Goal: Check status: Check status

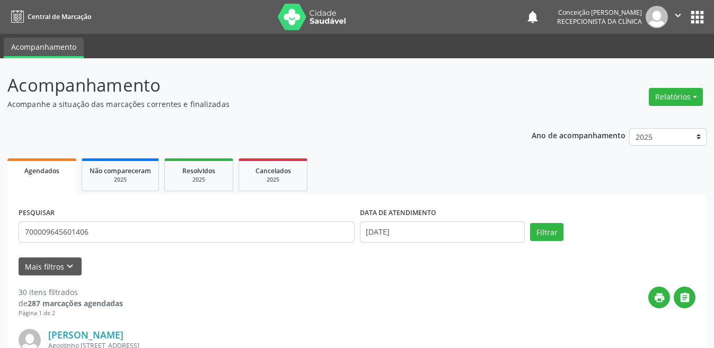
type input "700009645601406"
click at [530, 223] on button "Filtrar" at bounding box center [546, 232] width 33 height 18
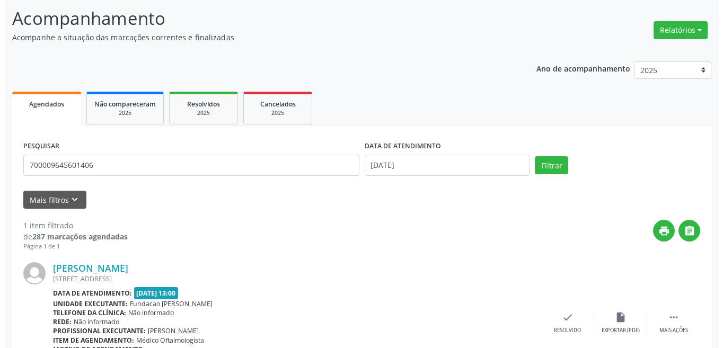
scroll to position [131, 0]
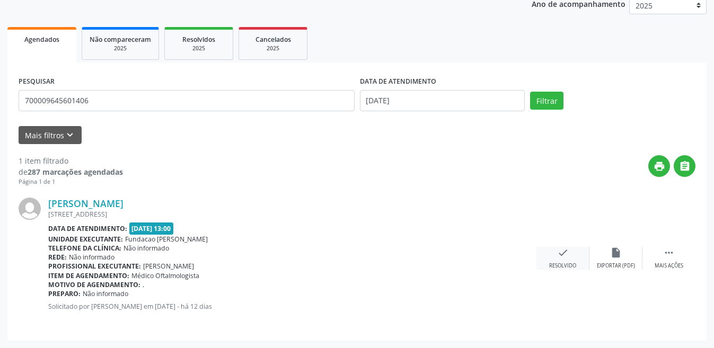
click at [571, 264] on div "Resolvido" at bounding box center [562, 265] width 27 height 7
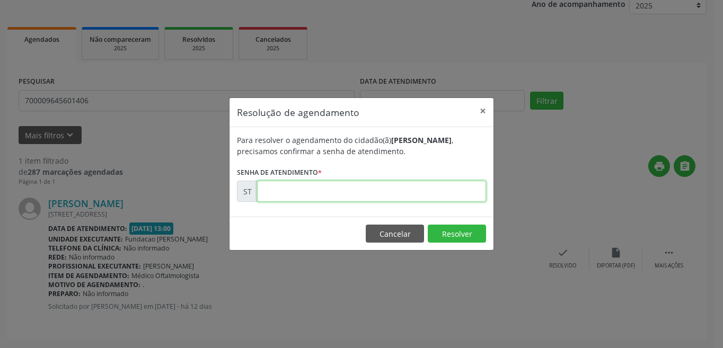
click at [386, 186] on input "text" at bounding box center [371, 191] width 229 height 21
type input "00021240"
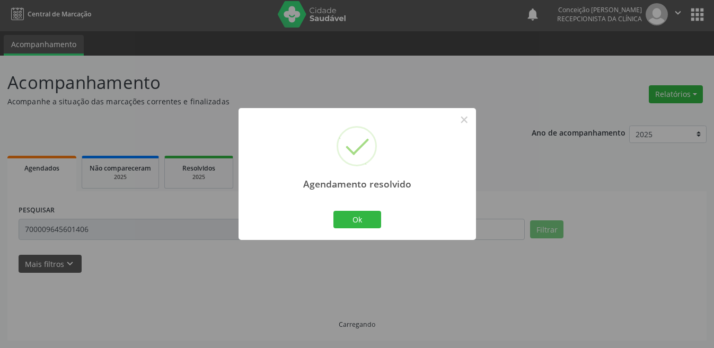
scroll to position [14, 0]
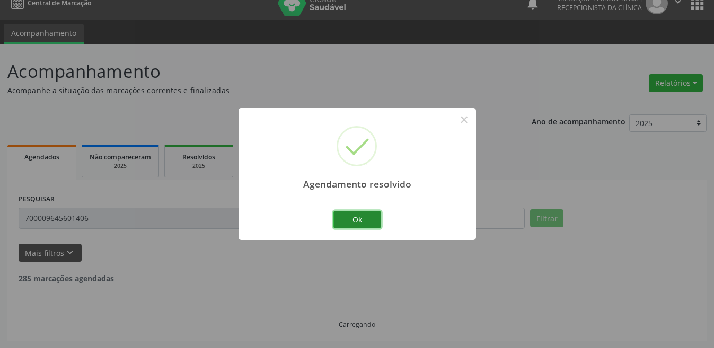
click at [378, 217] on button "Ok" at bounding box center [357, 220] width 48 height 18
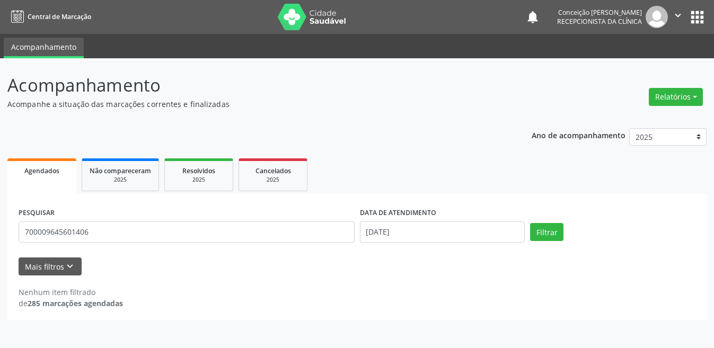
scroll to position [0, 0]
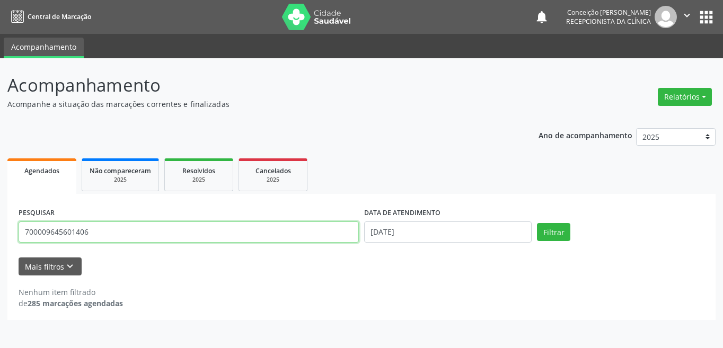
drag, startPoint x: 155, startPoint y: 226, endPoint x: 77, endPoint y: 228, distance: 77.4
click at [77, 228] on input "700009645601406" at bounding box center [189, 231] width 340 height 21
type input "7"
type input "706503393972897"
click at [537, 223] on button "Filtrar" at bounding box center [553, 232] width 33 height 18
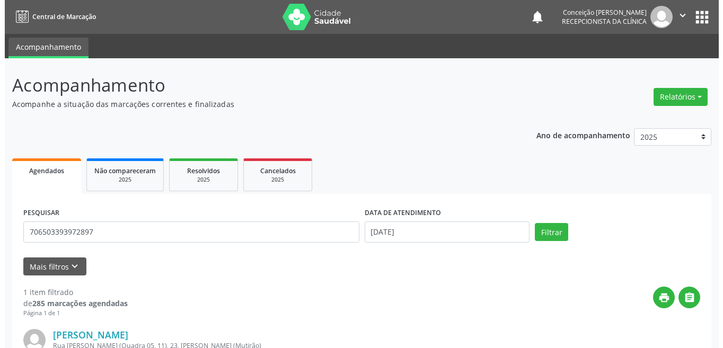
scroll to position [131, 0]
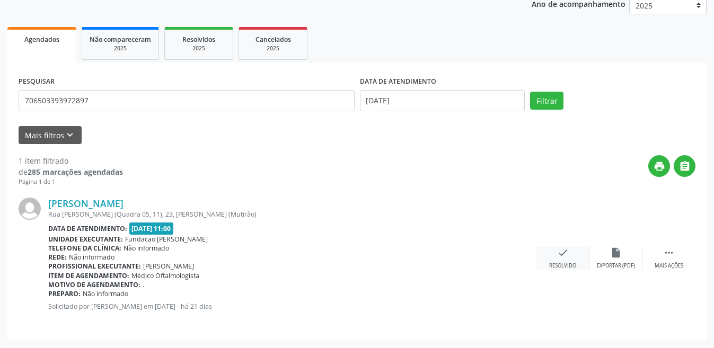
click at [571, 266] on div "Resolvido" at bounding box center [562, 265] width 27 height 7
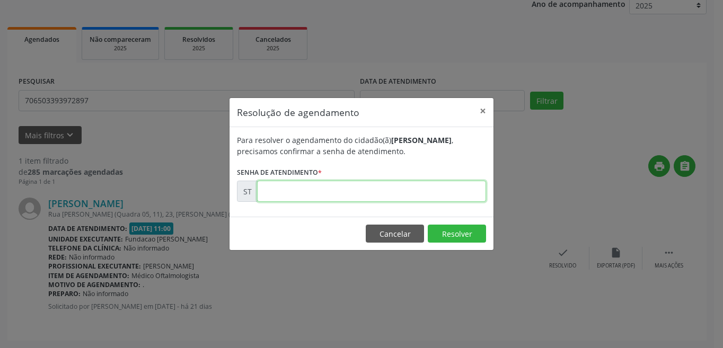
click at [380, 191] on input "text" at bounding box center [371, 191] width 229 height 21
type input "00018789"
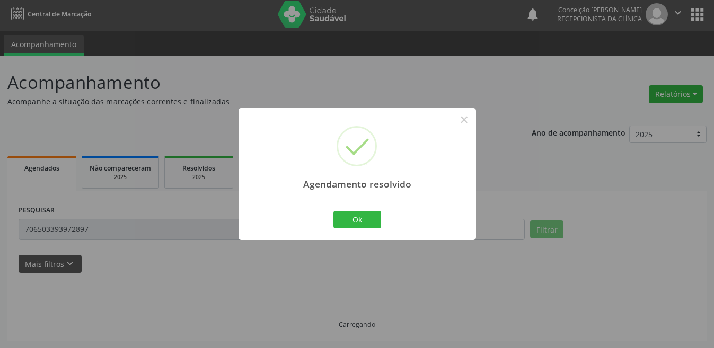
scroll to position [14, 0]
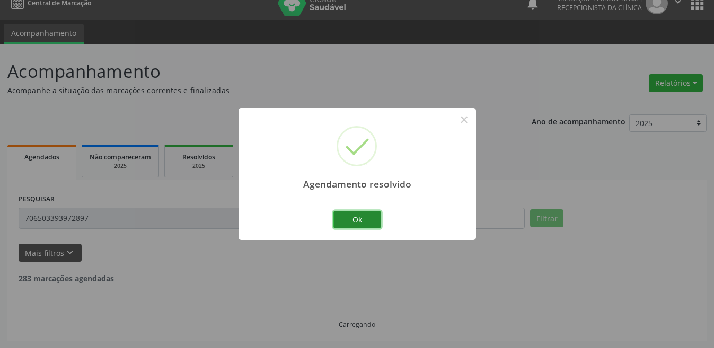
click at [373, 217] on button "Ok" at bounding box center [357, 220] width 48 height 18
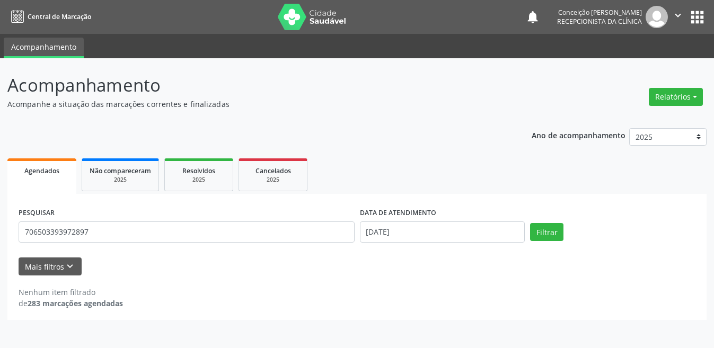
scroll to position [0, 0]
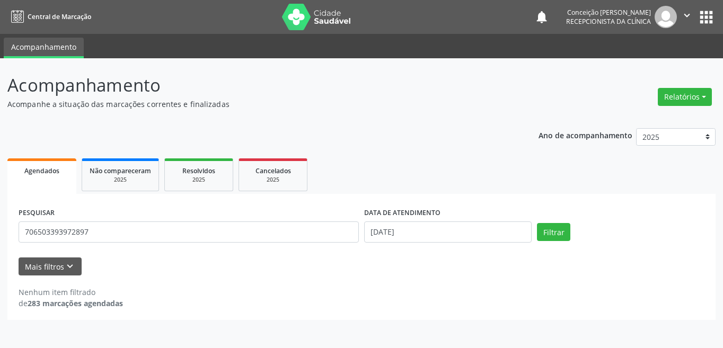
click at [191, 218] on div "PESQUISAR 706503393972897" at bounding box center [188, 227] width 345 height 45
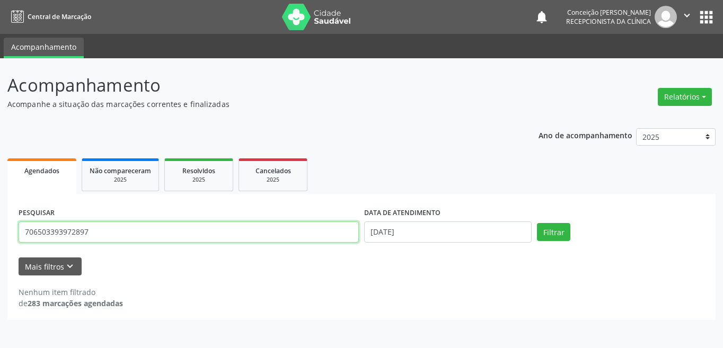
drag, startPoint x: 94, startPoint y: 241, endPoint x: 0, endPoint y: 218, distance: 97.0
click at [0, 218] on div "Acompanhamento Acompanhe a situação das marcações correntes e finalizadas Relat…" at bounding box center [361, 203] width 723 height 290
type input "700207931006421"
click at [537, 223] on button "Filtrar" at bounding box center [553, 232] width 33 height 18
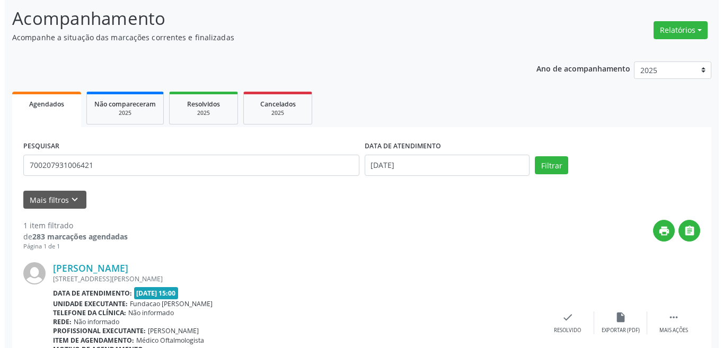
scroll to position [131, 0]
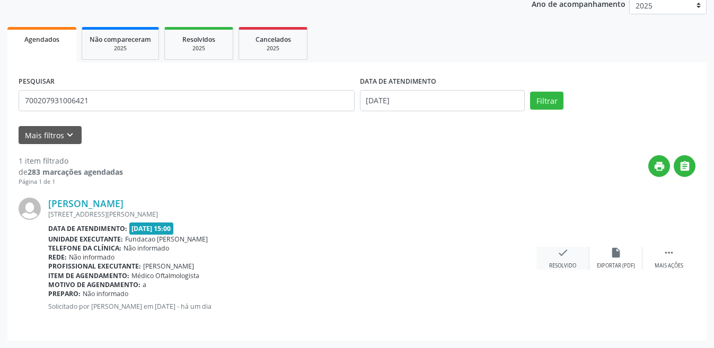
click at [563, 258] on icon "check" at bounding box center [563, 253] width 12 height 12
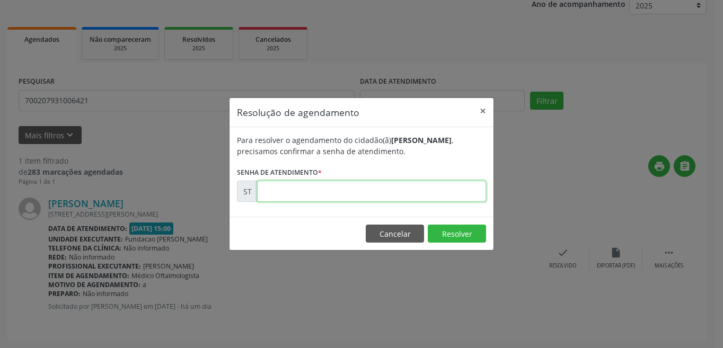
click at [361, 189] on input "text" at bounding box center [371, 191] width 229 height 21
type input "00022211"
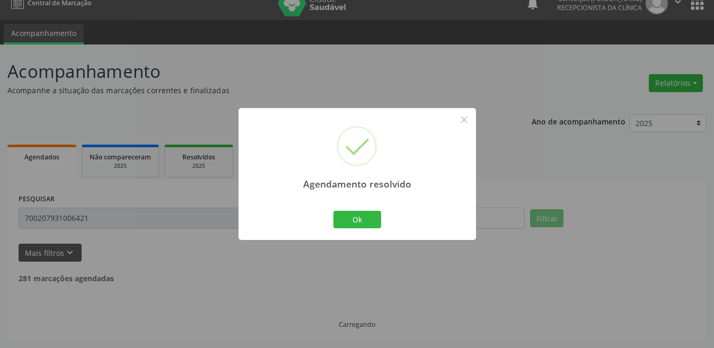
scroll to position [0, 0]
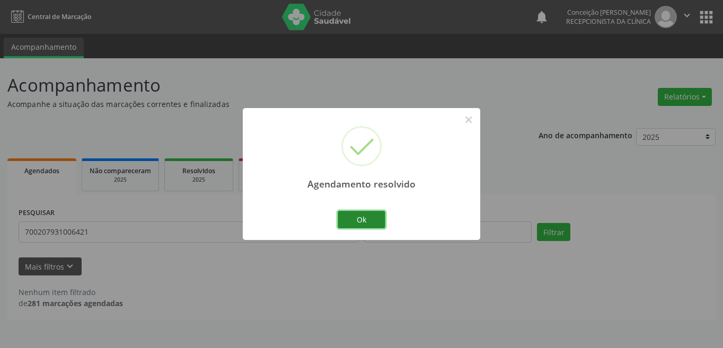
click at [358, 222] on button "Ok" at bounding box center [361, 220] width 48 height 18
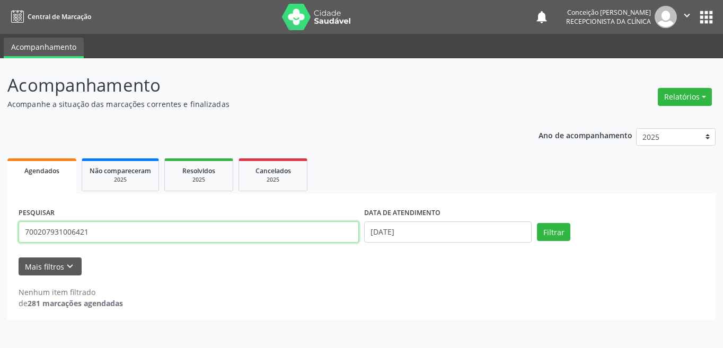
drag, startPoint x: 100, startPoint y: 233, endPoint x: 0, endPoint y: 233, distance: 100.1
click at [0, 233] on div "Acompanhamento Acompanhe a situação das marcações correntes e finalizadas Relat…" at bounding box center [361, 203] width 723 height 290
type input "700007300040300"
click at [537, 223] on button "Filtrar" at bounding box center [553, 232] width 33 height 18
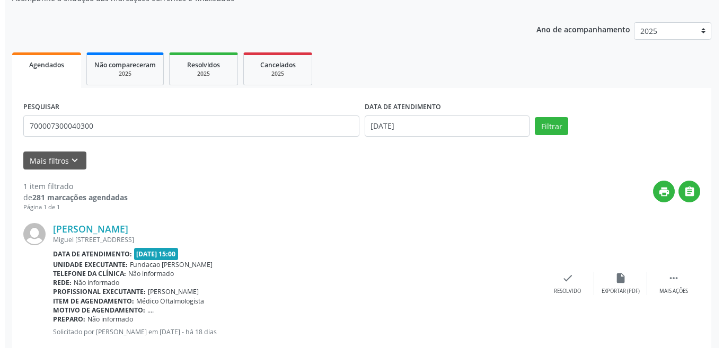
scroll to position [131, 0]
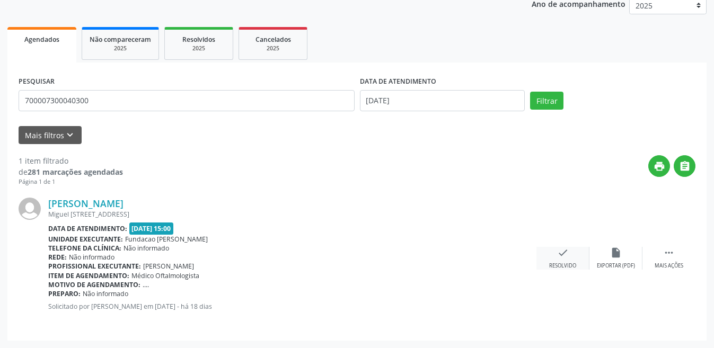
click at [571, 259] on div "check Resolvido" at bounding box center [562, 258] width 53 height 23
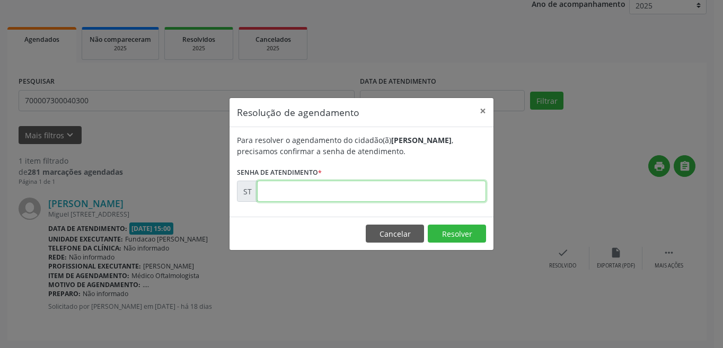
click at [426, 191] on input "text" at bounding box center [371, 191] width 229 height 21
type input "00020156"
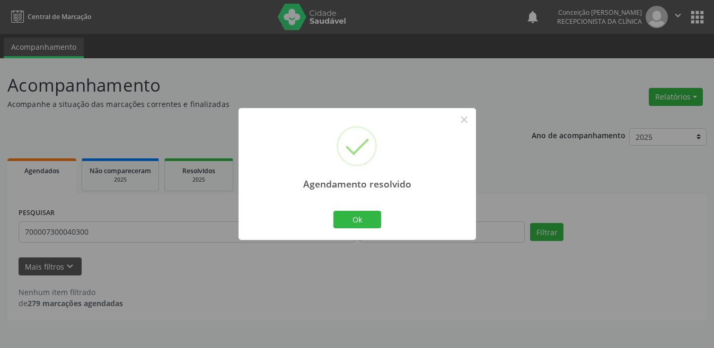
scroll to position [0, 0]
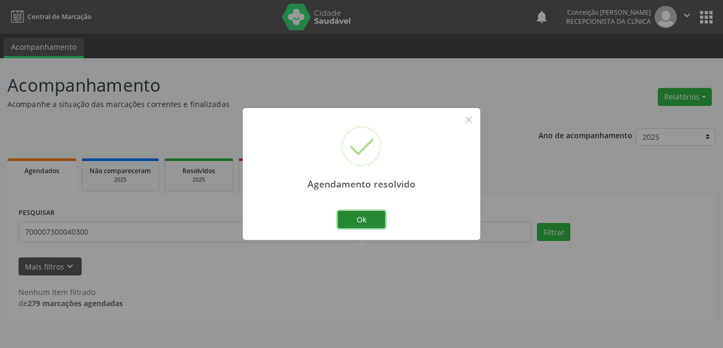
click at [363, 217] on button "Ok" at bounding box center [361, 220] width 48 height 18
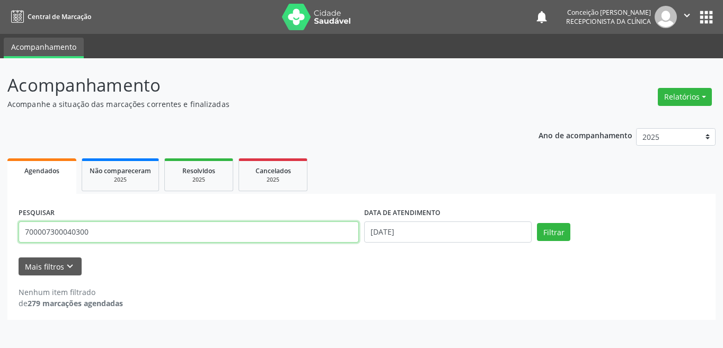
drag, startPoint x: 10, startPoint y: 233, endPoint x: 0, endPoint y: 218, distance: 18.1
click at [0, 218] on div "Acompanhamento Acompanhe a situação das marcações correntes e finalizadas Relat…" at bounding box center [361, 203] width 723 height 290
type input "700000924668401"
click at [537, 223] on button "Filtrar" at bounding box center [553, 232] width 33 height 18
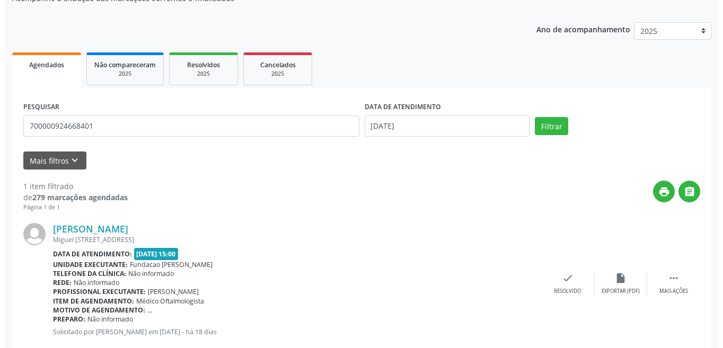
scroll to position [131, 0]
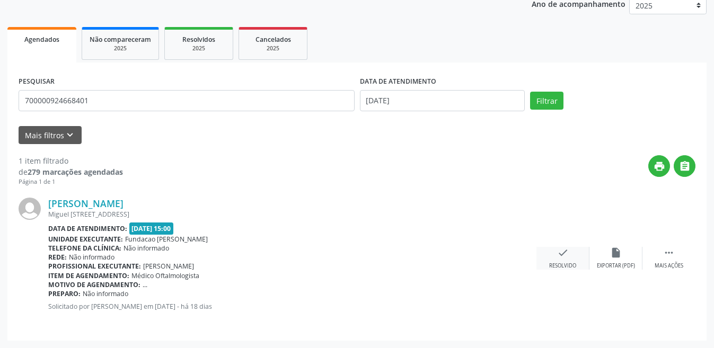
click at [559, 260] on div "check Resolvido" at bounding box center [562, 258] width 53 height 23
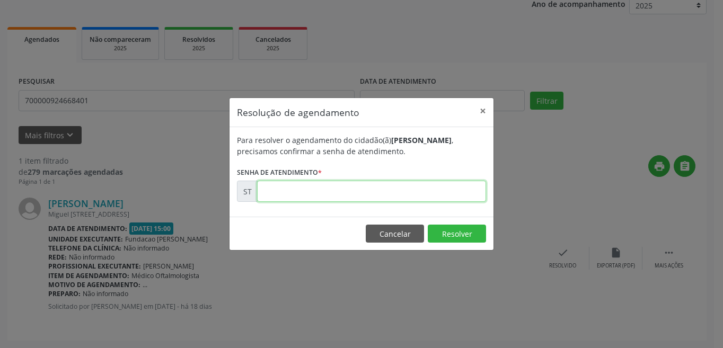
click at [362, 194] on input "text" at bounding box center [371, 191] width 229 height 21
type input "00020157"
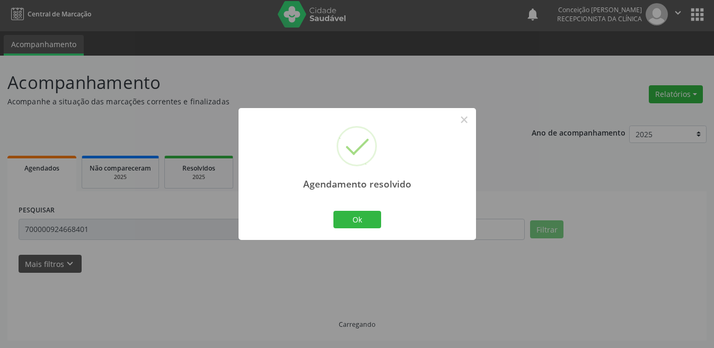
scroll to position [14, 0]
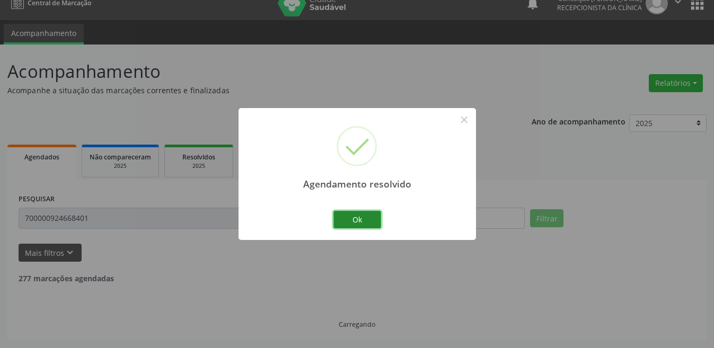
click at [362, 215] on button "Ok" at bounding box center [357, 220] width 48 height 18
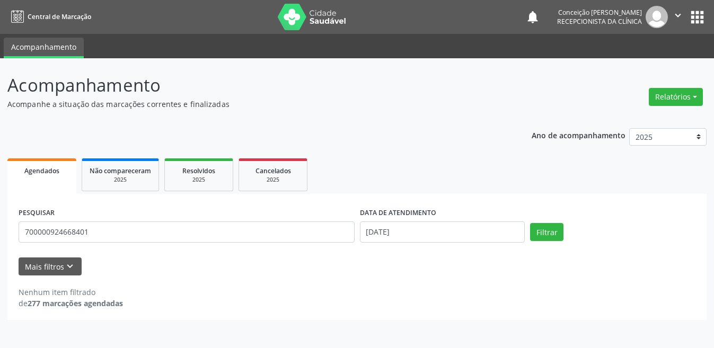
scroll to position [0, 0]
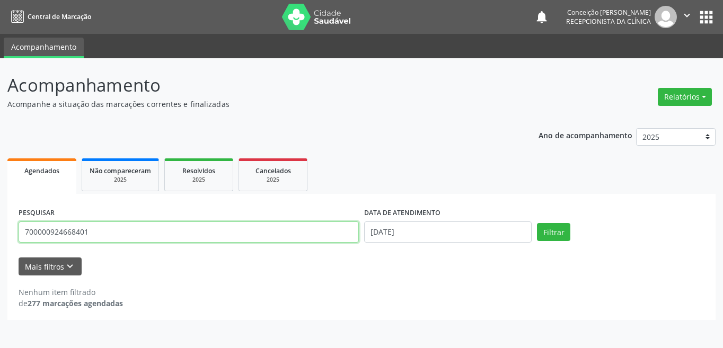
click at [0, 232] on div "Acompanhamento Acompanhe a situação das marcações correntes e finalizadas Relat…" at bounding box center [361, 203] width 723 height 290
type input "705003208991857"
click at [537, 223] on button "Filtrar" at bounding box center [553, 232] width 33 height 18
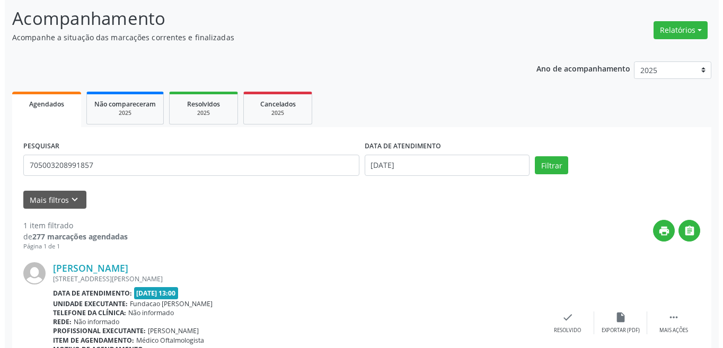
scroll to position [120, 0]
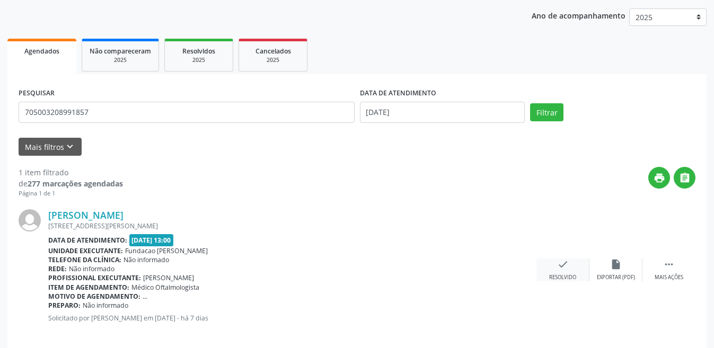
click at [571, 270] on div "check Resolvido" at bounding box center [562, 270] width 53 height 23
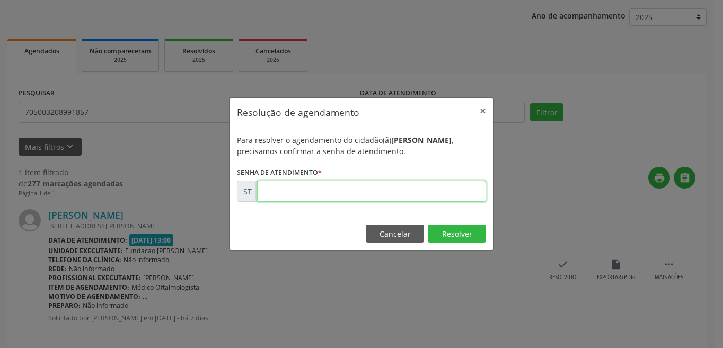
click at [344, 191] on input "text" at bounding box center [371, 191] width 229 height 21
type input "00021534"
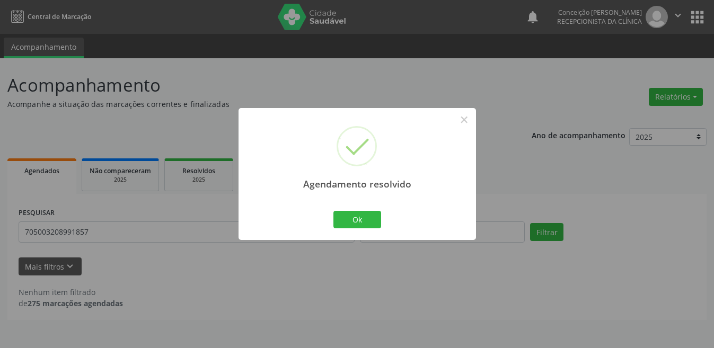
scroll to position [0, 0]
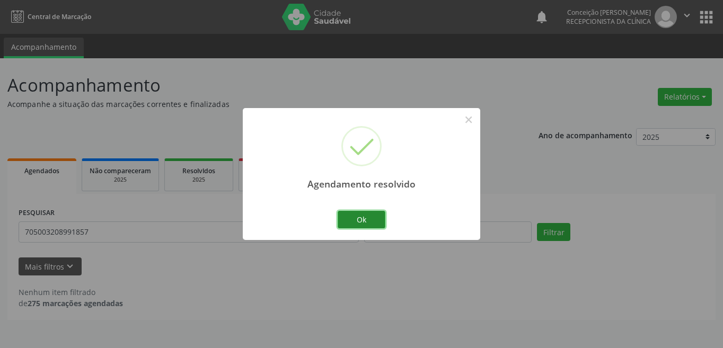
click at [374, 224] on button "Ok" at bounding box center [361, 220] width 48 height 18
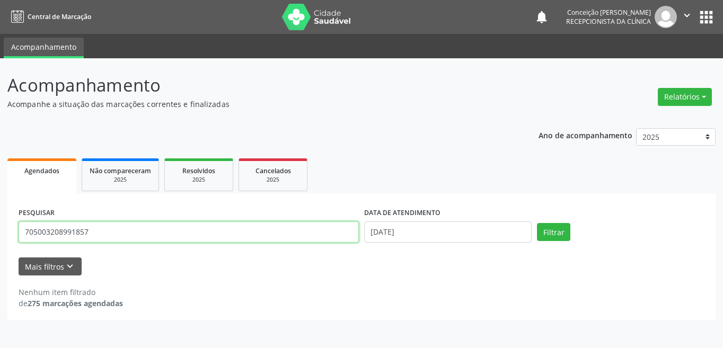
drag, startPoint x: 96, startPoint y: 233, endPoint x: 0, endPoint y: 233, distance: 96.4
click at [0, 233] on div "Acompanhamento Acompanhe a situação das marcações correntes e finalizadas Relat…" at bounding box center [361, 203] width 723 height 290
type input "700003078163509"
click at [537, 223] on button "Filtrar" at bounding box center [553, 232] width 33 height 18
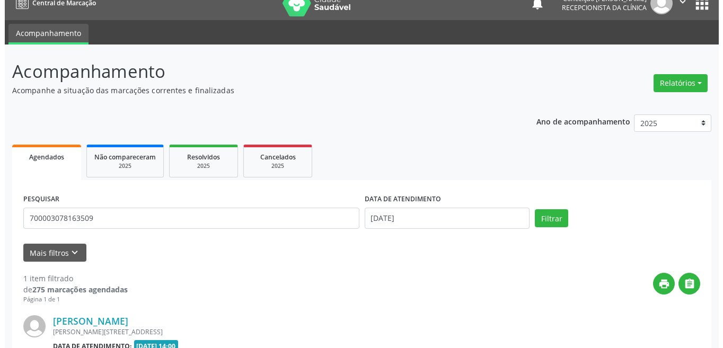
scroll to position [131, 0]
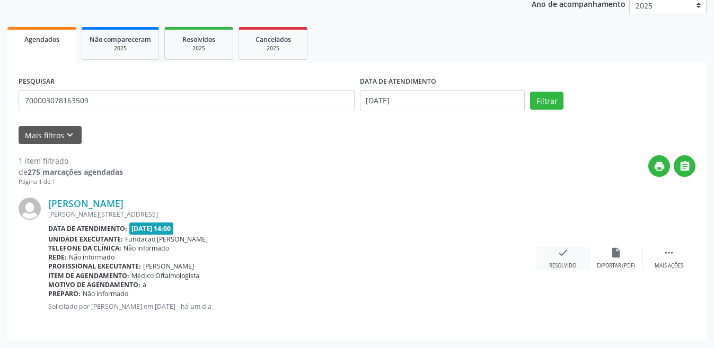
click at [562, 263] on div "Resolvido" at bounding box center [562, 265] width 27 height 7
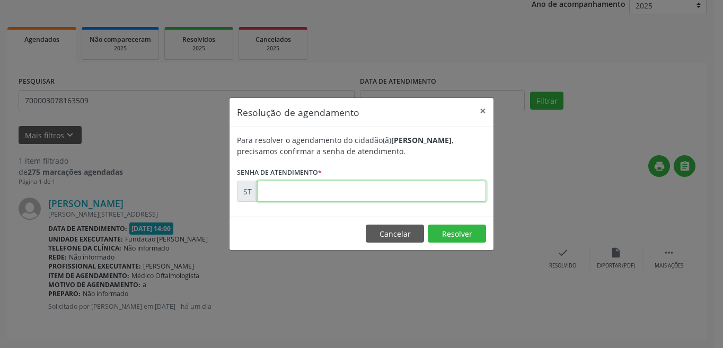
click at [344, 195] on input "text" at bounding box center [371, 191] width 229 height 21
type input "00022203"
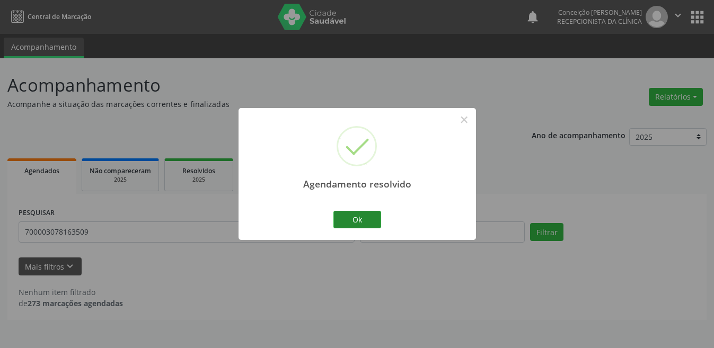
scroll to position [0, 0]
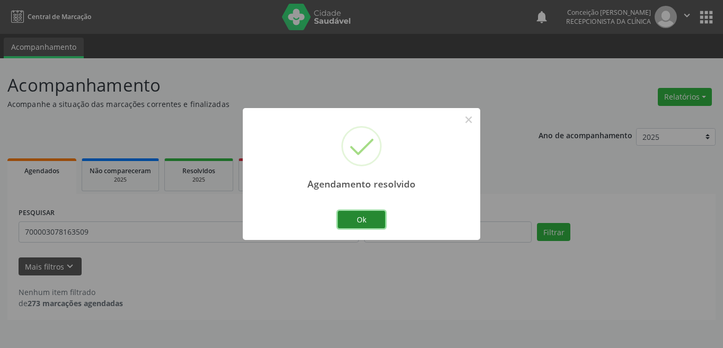
click at [359, 219] on button "Ok" at bounding box center [361, 220] width 48 height 18
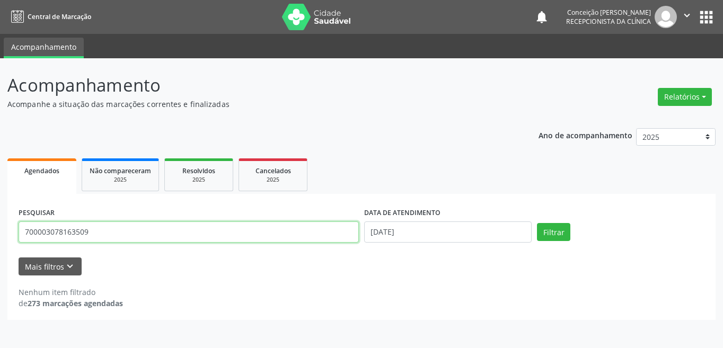
drag, startPoint x: 66, startPoint y: 242, endPoint x: 0, endPoint y: 217, distance: 70.3
click at [0, 217] on div "Acompanhamento Acompanhe a situação das marcações correntes e finalizadas Relat…" at bounding box center [361, 203] width 723 height 290
type input "898005128732888"
click at [537, 223] on button "Filtrar" at bounding box center [553, 232] width 33 height 18
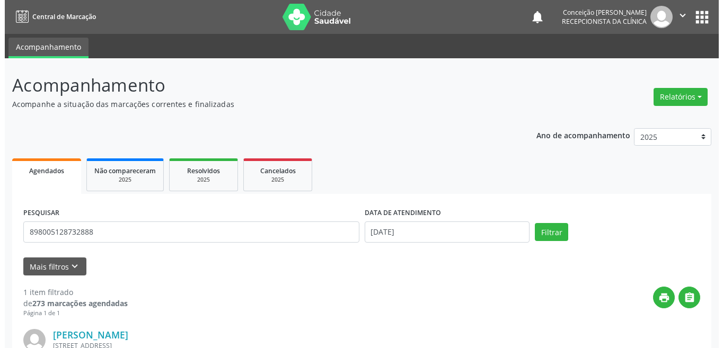
scroll to position [131, 0]
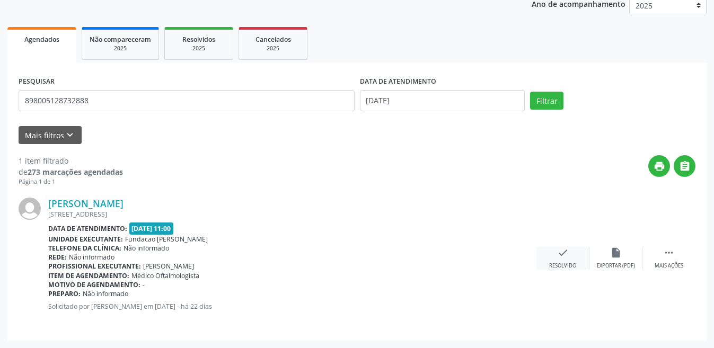
click at [571, 260] on div "check Resolvido" at bounding box center [562, 258] width 53 height 23
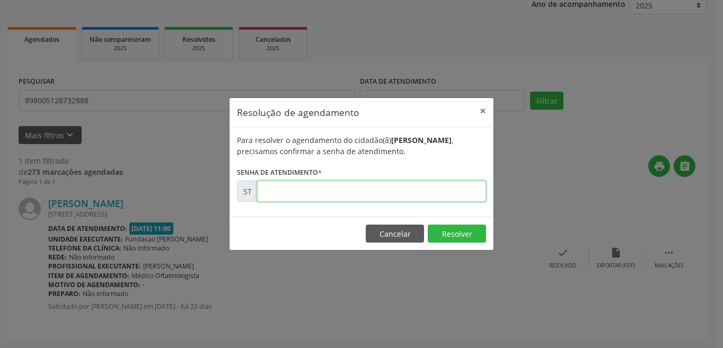
click at [319, 191] on input "text" at bounding box center [371, 191] width 229 height 21
type input "00018142"
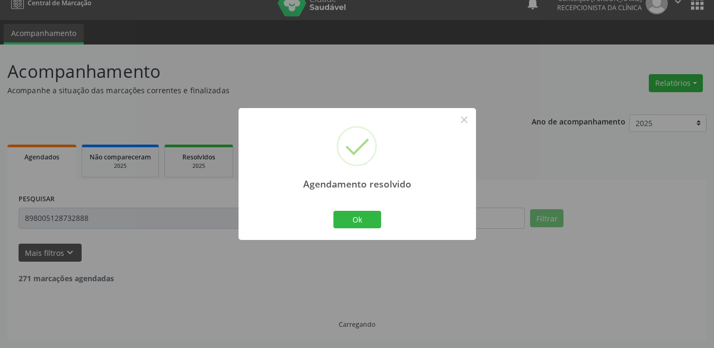
scroll to position [0, 0]
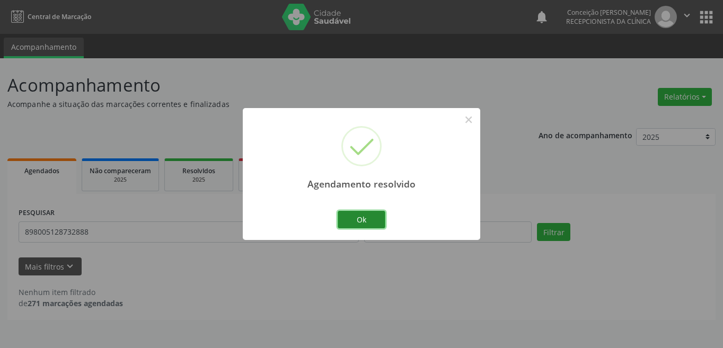
click at [367, 226] on button "Ok" at bounding box center [361, 220] width 48 height 18
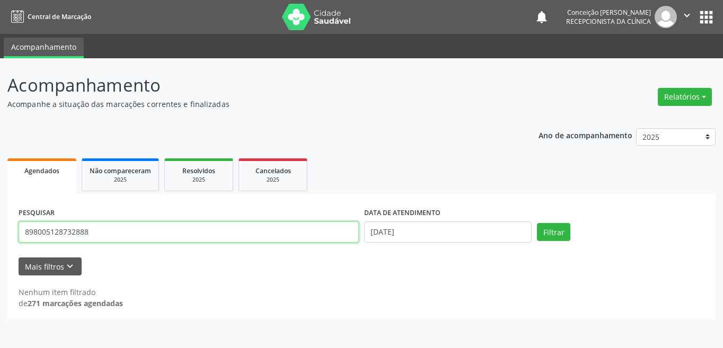
drag, startPoint x: 113, startPoint y: 239, endPoint x: 0, endPoint y: 239, distance: 113.4
click at [0, 239] on div "Acompanhamento Acompanhe a situação das marcações correntes e finalizadas Relat…" at bounding box center [361, 203] width 723 height 290
type input "702009722980190"
click at [537, 223] on button "Filtrar" at bounding box center [553, 232] width 33 height 18
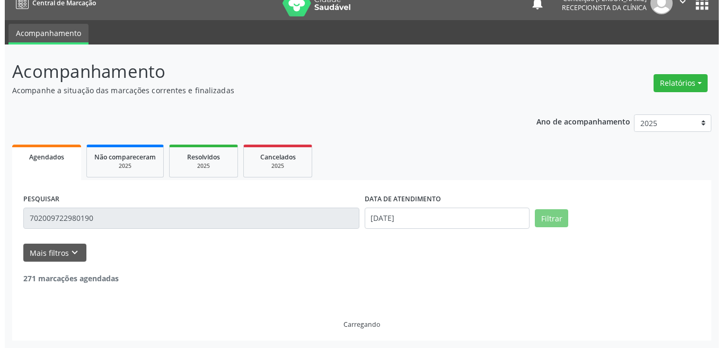
scroll to position [67, 0]
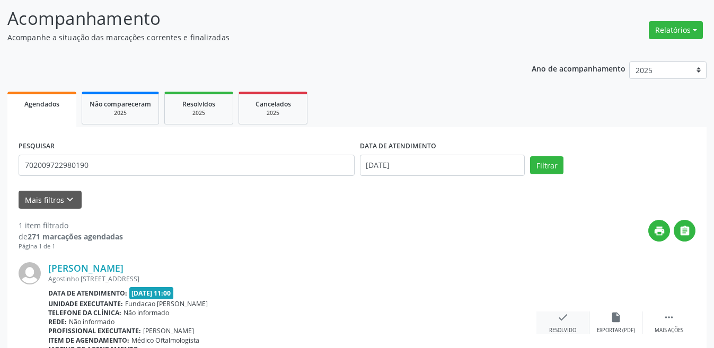
click at [557, 326] on div "check Resolvido" at bounding box center [562, 323] width 53 height 23
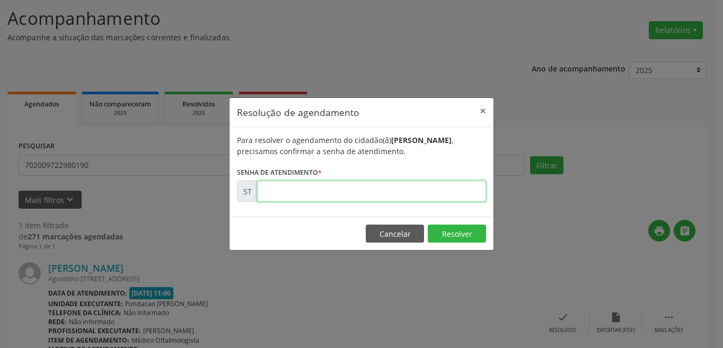
click at [333, 198] on input "text" at bounding box center [371, 191] width 229 height 21
type input "00017991"
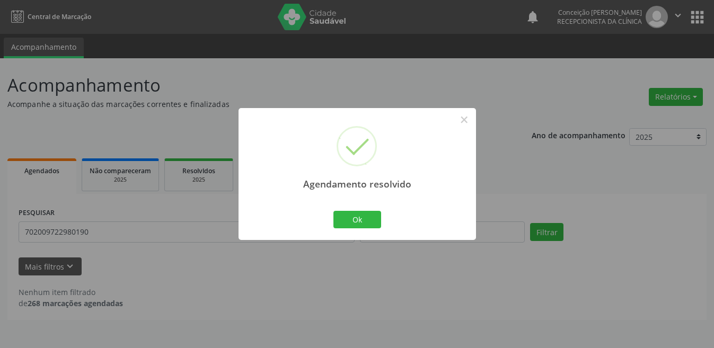
scroll to position [0, 0]
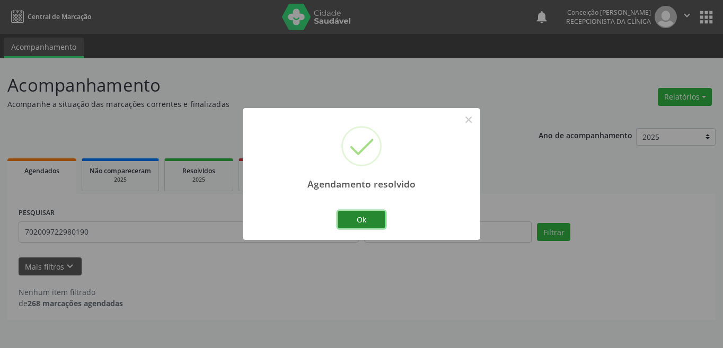
click at [348, 220] on button "Ok" at bounding box center [361, 220] width 48 height 18
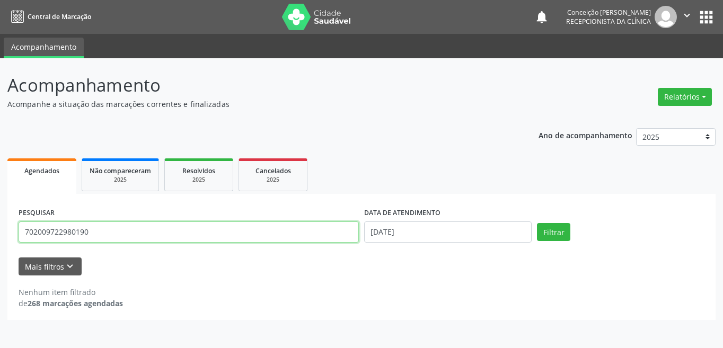
click at [277, 237] on input "702009722980190" at bounding box center [189, 231] width 340 height 21
type input "7"
type input "898001464650685"
click at [537, 223] on button "Filtrar" at bounding box center [553, 232] width 33 height 18
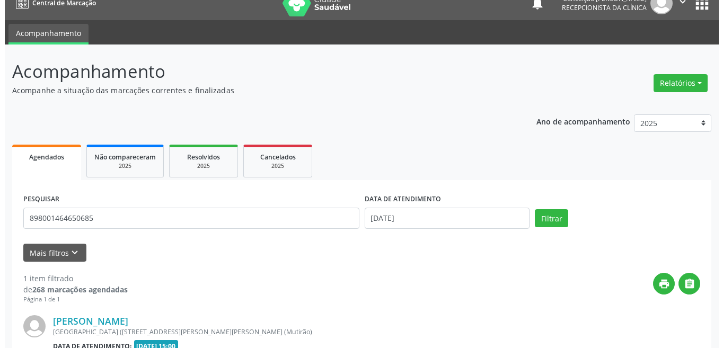
scroll to position [131, 0]
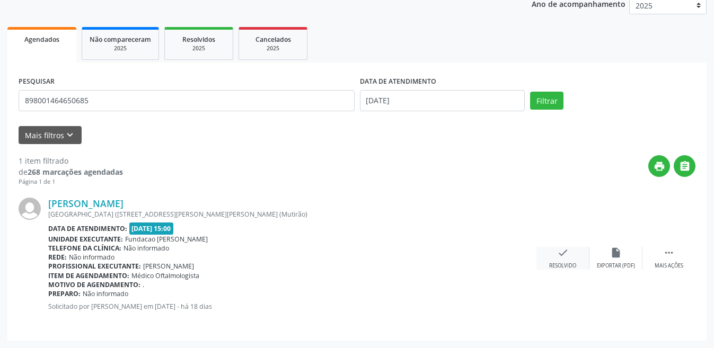
click at [575, 259] on div "check Resolvido" at bounding box center [562, 258] width 53 height 23
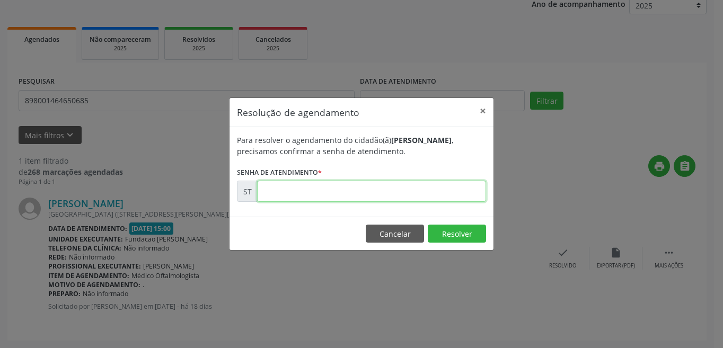
click at [412, 193] on input "text" at bounding box center [371, 191] width 229 height 21
type input "00020195"
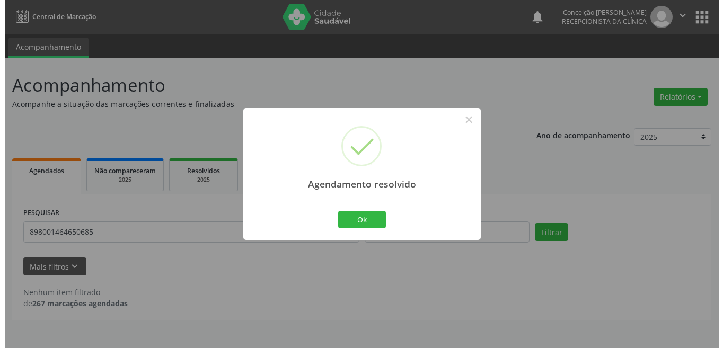
scroll to position [0, 0]
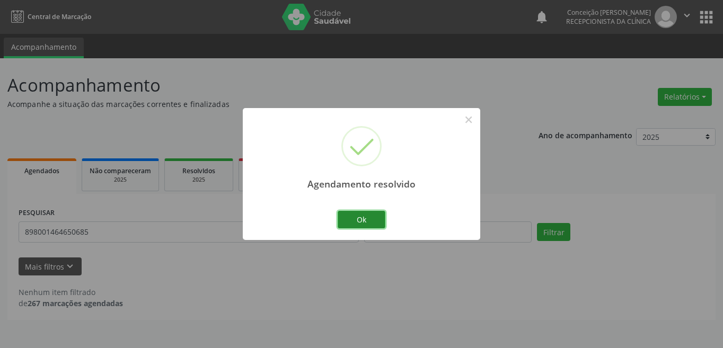
click at [373, 224] on button "Ok" at bounding box center [361, 220] width 48 height 18
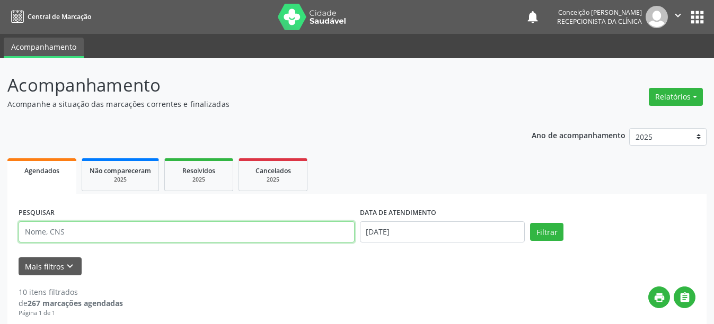
click at [73, 228] on input "text" at bounding box center [187, 231] width 336 height 21
type input "700003314614009"
click at [530, 223] on button "Filtrar" at bounding box center [546, 232] width 33 height 18
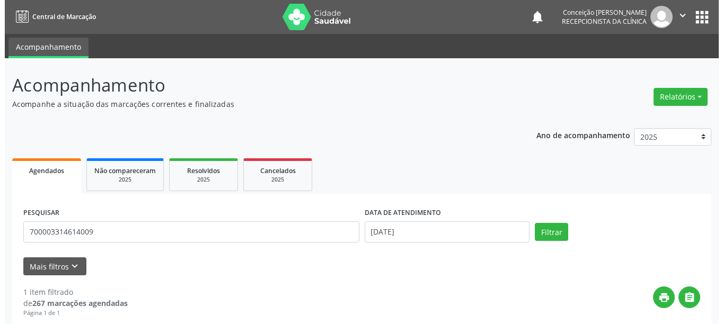
scroll to position [155, 0]
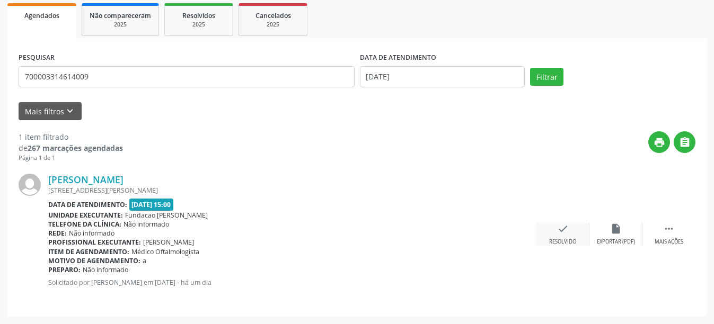
click at [563, 234] on icon "check" at bounding box center [563, 229] width 12 height 12
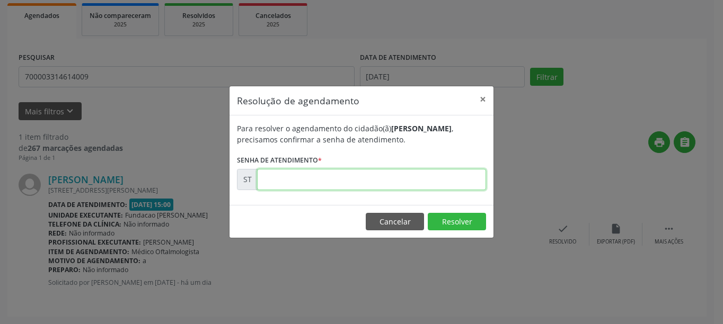
click at [442, 181] on input "text" at bounding box center [371, 179] width 229 height 21
type input "00022207"
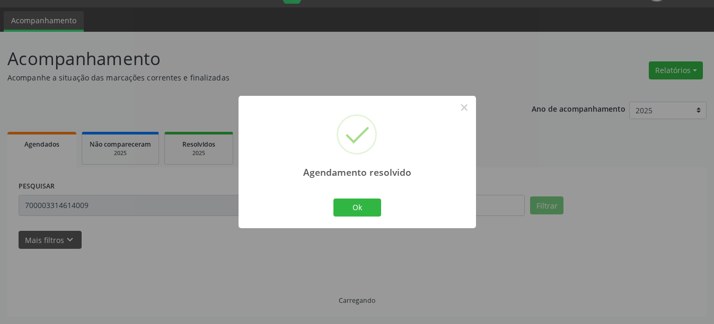
scroll to position [3, 0]
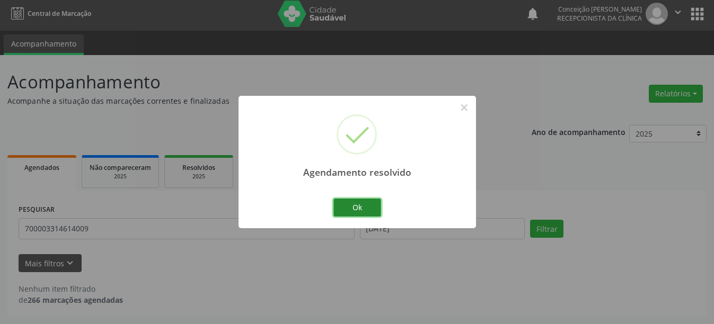
click at [352, 207] on button "Ok" at bounding box center [357, 208] width 48 height 18
